Goal: Information Seeking & Learning: Learn about a topic

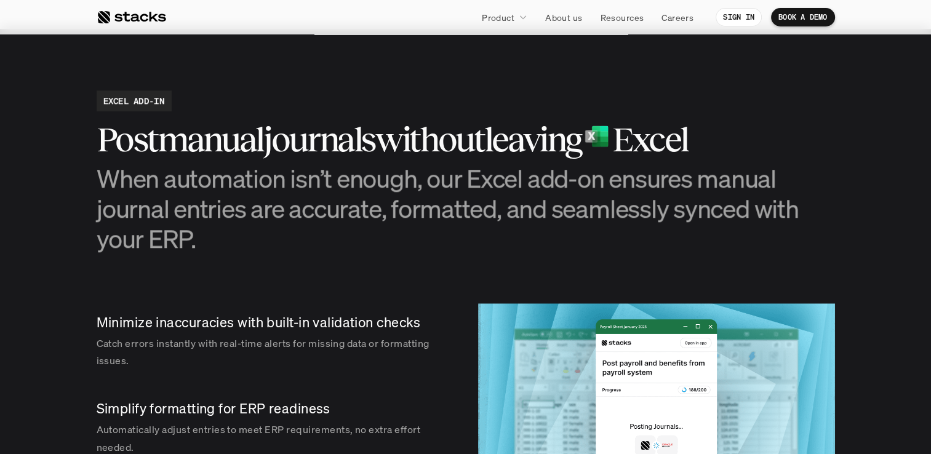
scroll to position [1183, 0]
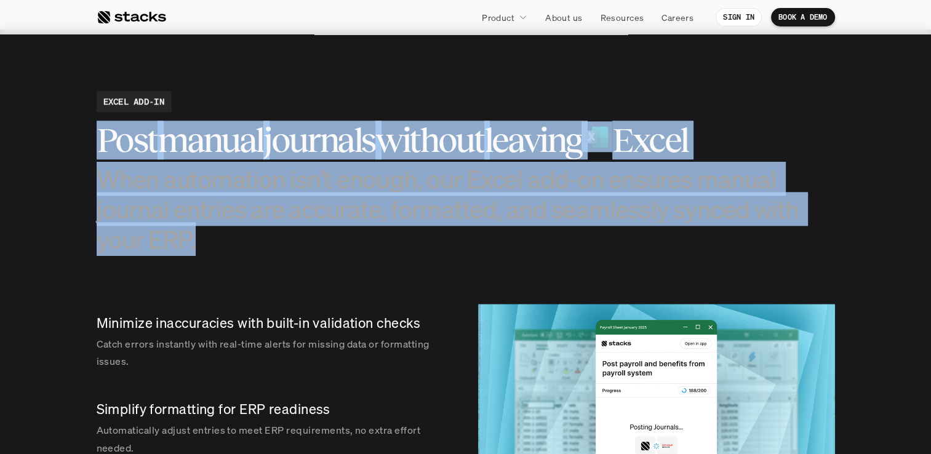
drag, startPoint x: 102, startPoint y: 148, endPoint x: 210, endPoint y: 264, distance: 158.9
click at [210, 264] on section "EXCEL ADD-IN Post manual journals without leaving Excel When automation isn’t e…" at bounding box center [465, 314] width 931 height 568
copy div "Post manual journals without leaving Excel When automation isn’t enough, our Ex…"
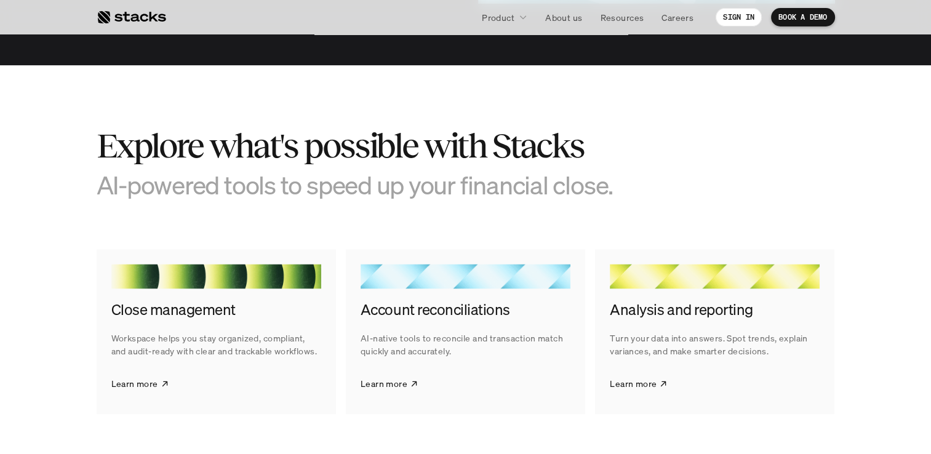
scroll to position [1737, 0]
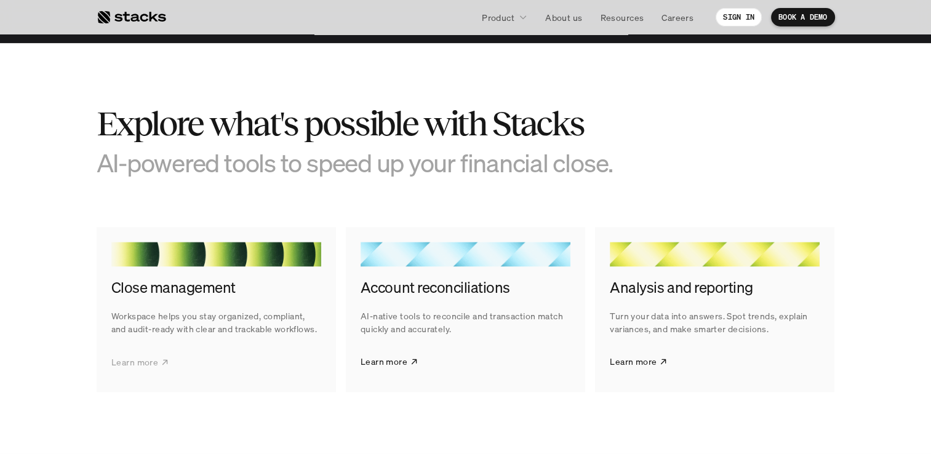
click at [153, 364] on p "Learn more" at bounding box center [134, 361] width 47 height 13
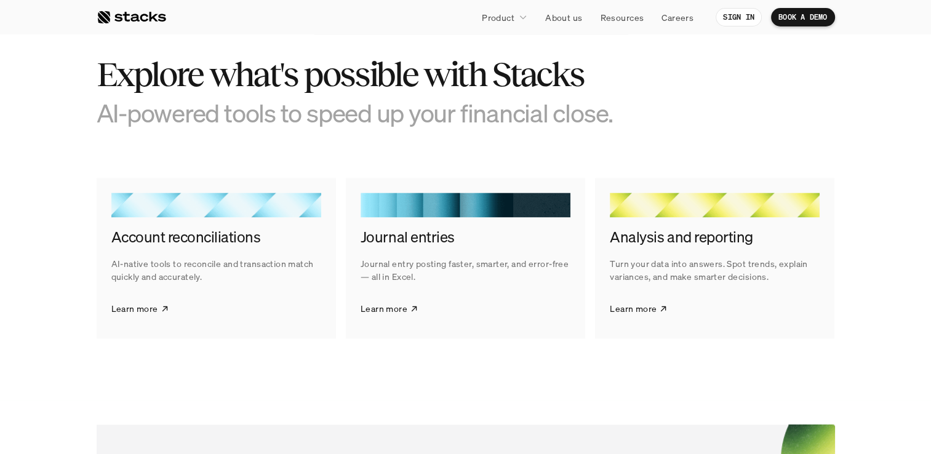
scroll to position [1902, 0]
click at [640, 313] on p "Learn more" at bounding box center [633, 307] width 47 height 13
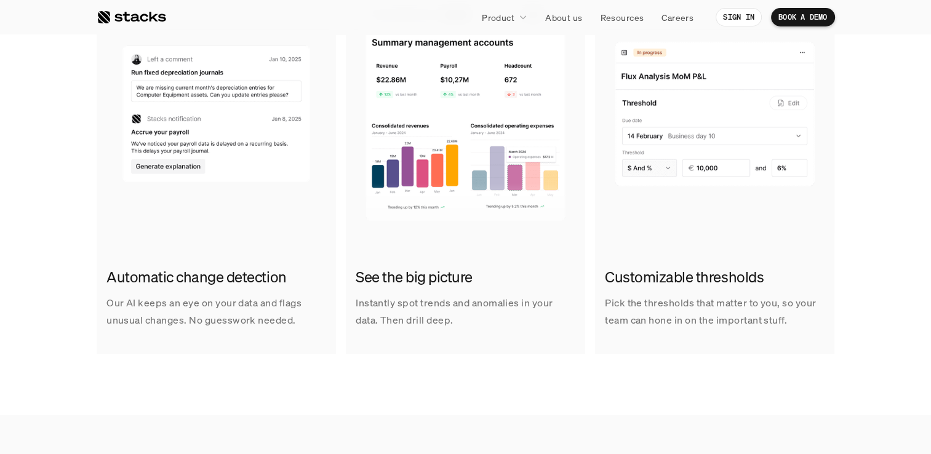
scroll to position [871, 0]
click at [573, 379] on section "FLUX ANALYSIS AI that spots shifts before you do Catch changes and trends early…" at bounding box center [465, 66] width 931 height 697
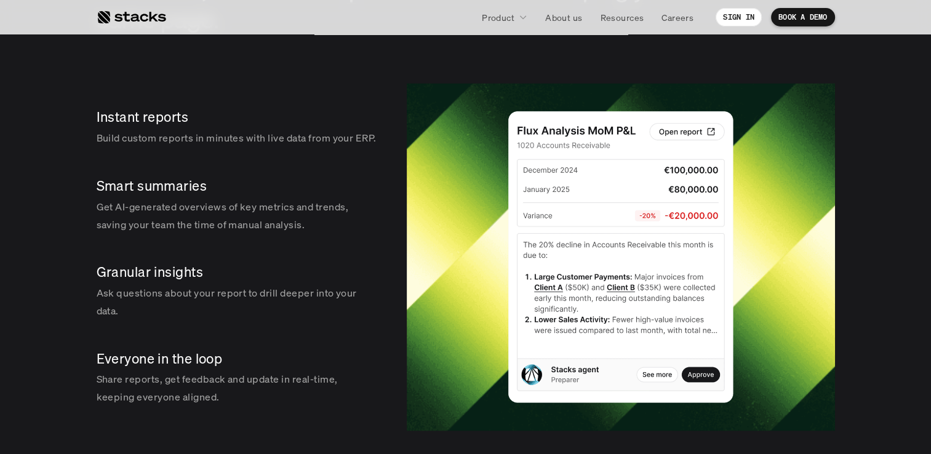
scroll to position [1904, 0]
